Goal: Task Accomplishment & Management: Use online tool/utility

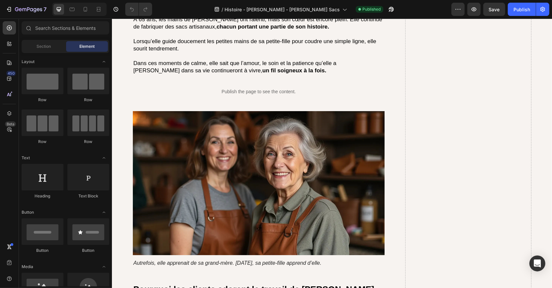
scroll to position [2184, 0]
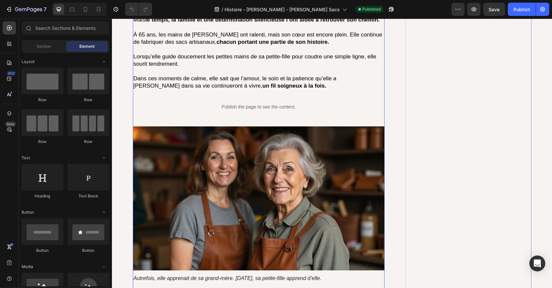
click at [259, 119] on div "Le point durable Heading Aujourd’hui, 25 ans ont passé depuis que l’ouragan Kat…" at bounding box center [258, 125] width 252 height 332
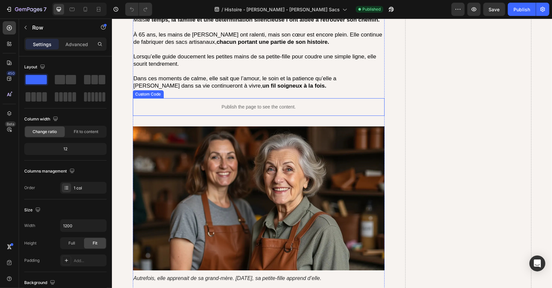
click at [259, 113] on div "Publish the page to see the content." at bounding box center [258, 107] width 252 height 18
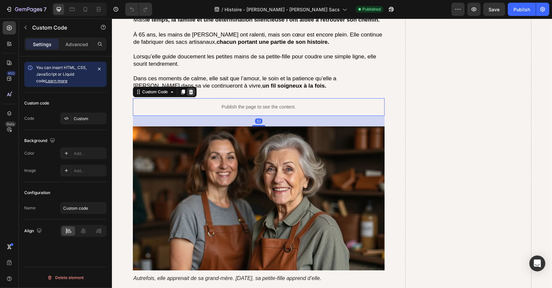
click at [192, 92] on icon at bounding box center [190, 91] width 5 height 5
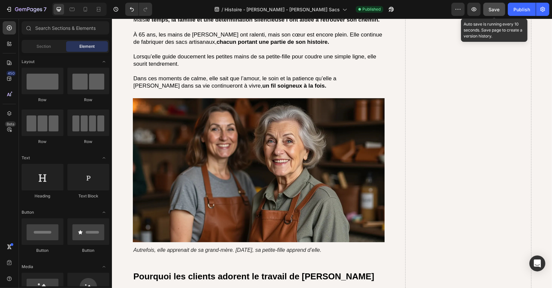
click at [496, 7] on span "Save" at bounding box center [494, 10] width 11 height 6
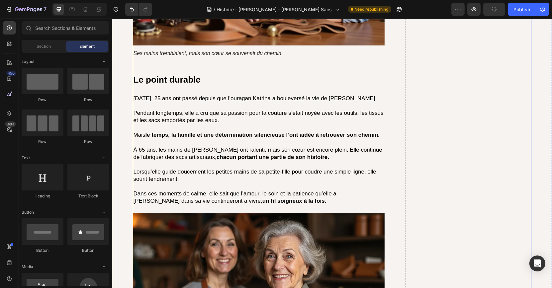
scroll to position [2019, 0]
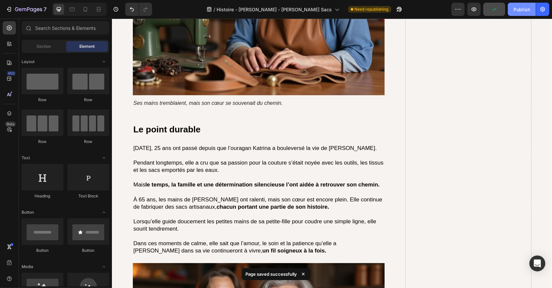
click at [512, 13] on button "Publish" at bounding box center [521, 9] width 28 height 13
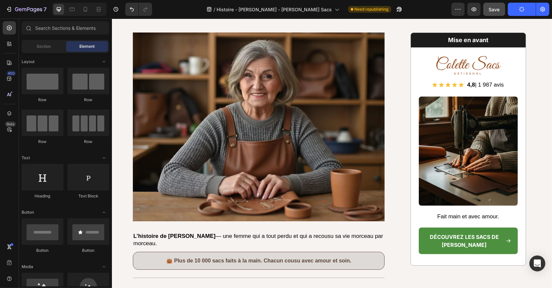
scroll to position [0, 0]
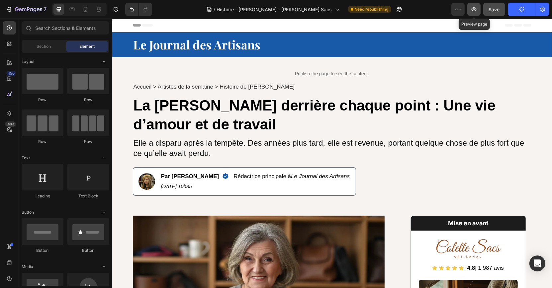
click at [478, 8] on button "button" at bounding box center [473, 9] width 13 height 13
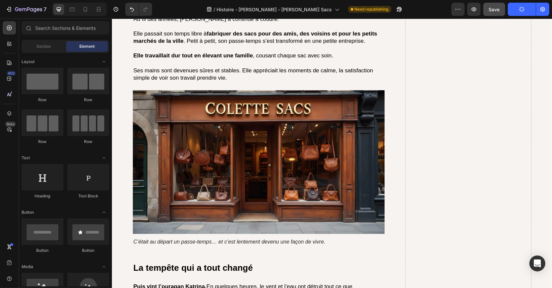
scroll to position [936, 0]
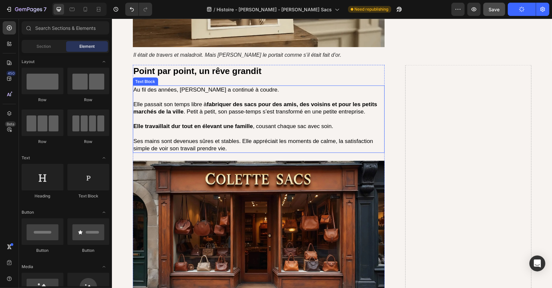
click at [264, 132] on p at bounding box center [258, 133] width 251 height 7
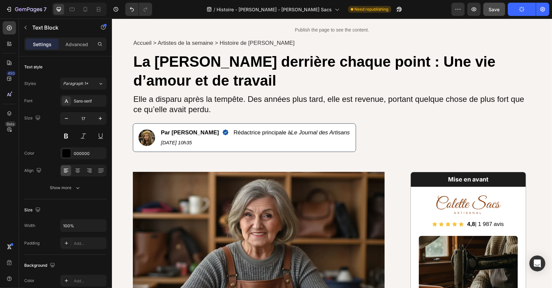
scroll to position [0, 0]
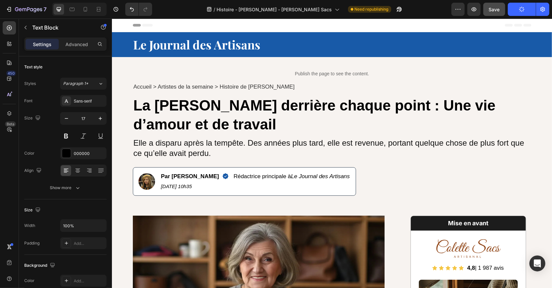
click at [439, 11] on div "/ Histoire - Colette - Colette Sacs Need republishing" at bounding box center [304, 9] width 294 height 13
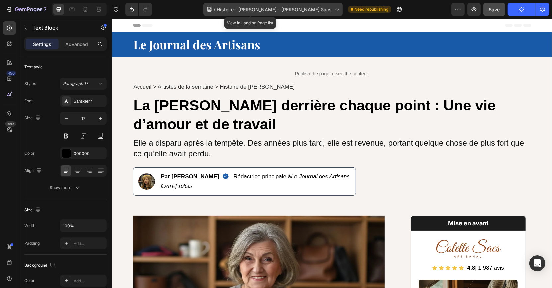
click at [294, 10] on span "Histoire - [PERSON_NAME] - [PERSON_NAME] Sacs" at bounding box center [274, 9] width 115 height 7
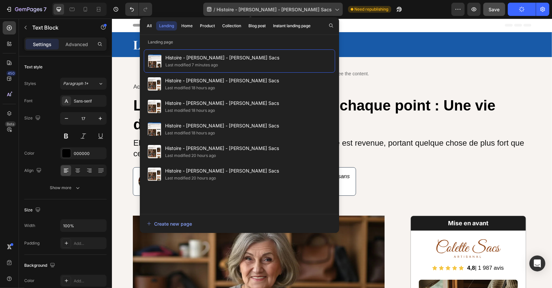
click at [294, 10] on span "Histoire - [PERSON_NAME] - [PERSON_NAME] Sacs" at bounding box center [274, 9] width 115 height 7
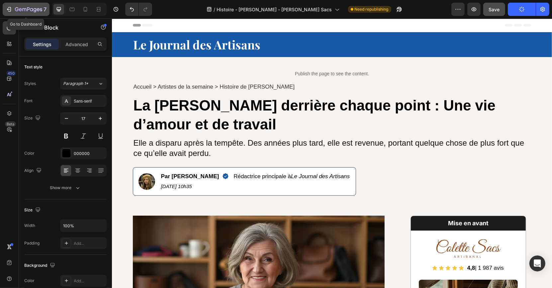
click at [40, 8] on icon "button" at bounding box center [41, 9] width 2 height 3
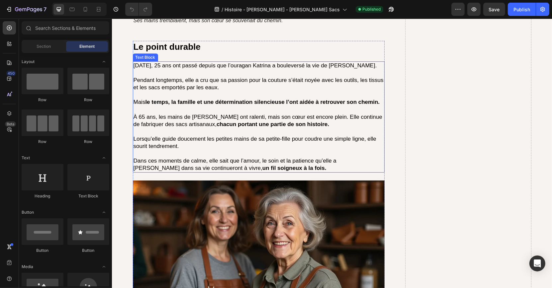
scroll to position [2082, 0]
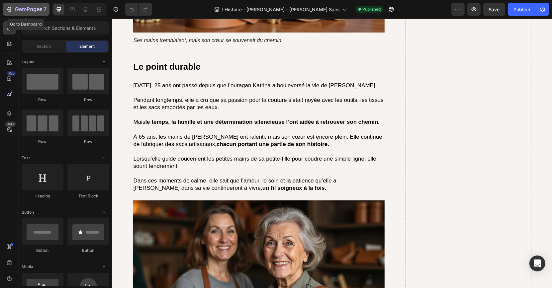
click at [46, 11] on p "7" at bounding box center [44, 9] width 3 height 8
